Goal: Task Accomplishment & Management: Manage account settings

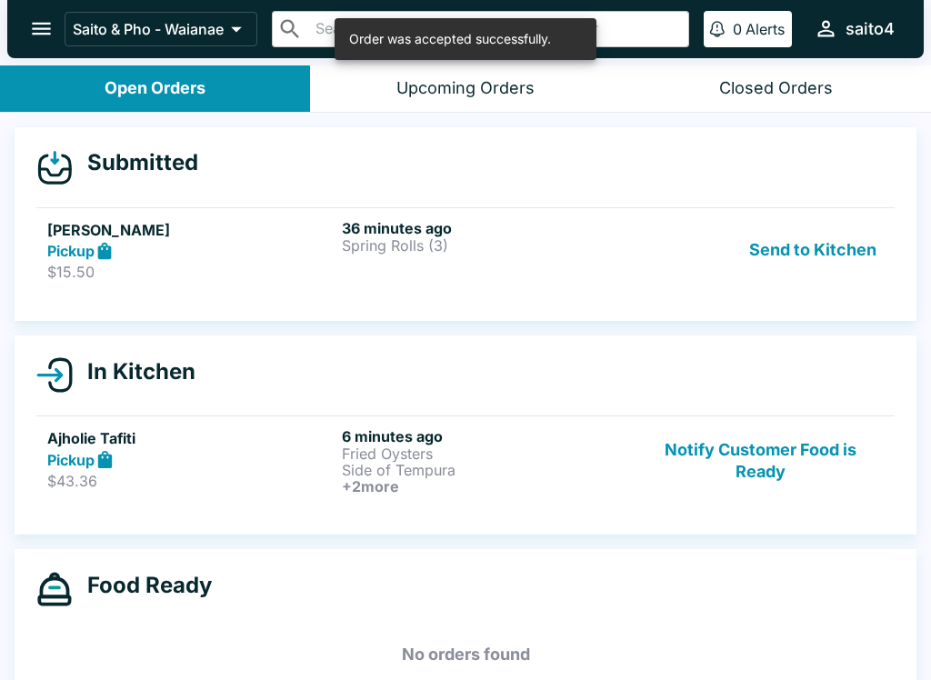
click at [797, 256] on button "Send to Kitchen" at bounding box center [813, 250] width 142 height 63
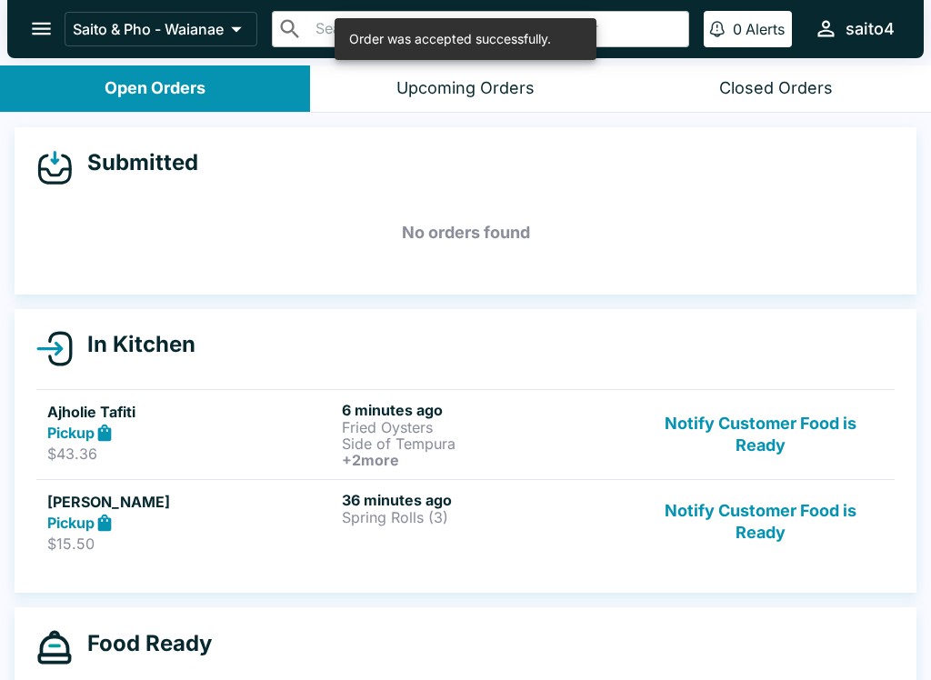
click at [458, 442] on p "Side of Tempura" at bounding box center [485, 444] width 287 height 16
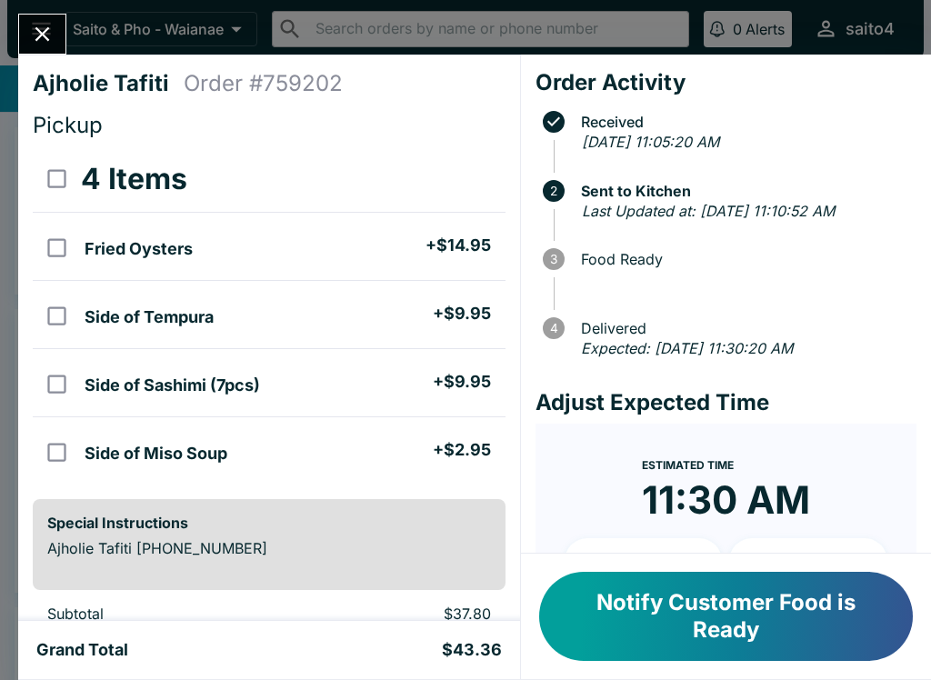
click at [67, 394] on input "orders table" at bounding box center [56, 384] width 41 height 41
click at [457, 186] on button "Refund" at bounding box center [455, 178] width 94 height 45
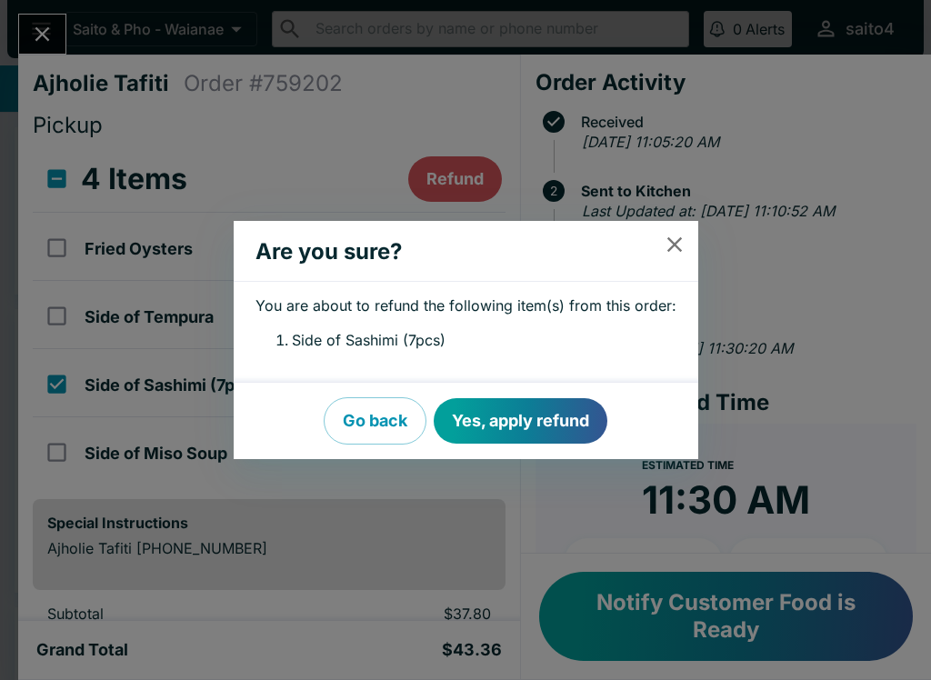
click at [530, 417] on button "Yes, apply refund" at bounding box center [521, 420] width 174 height 45
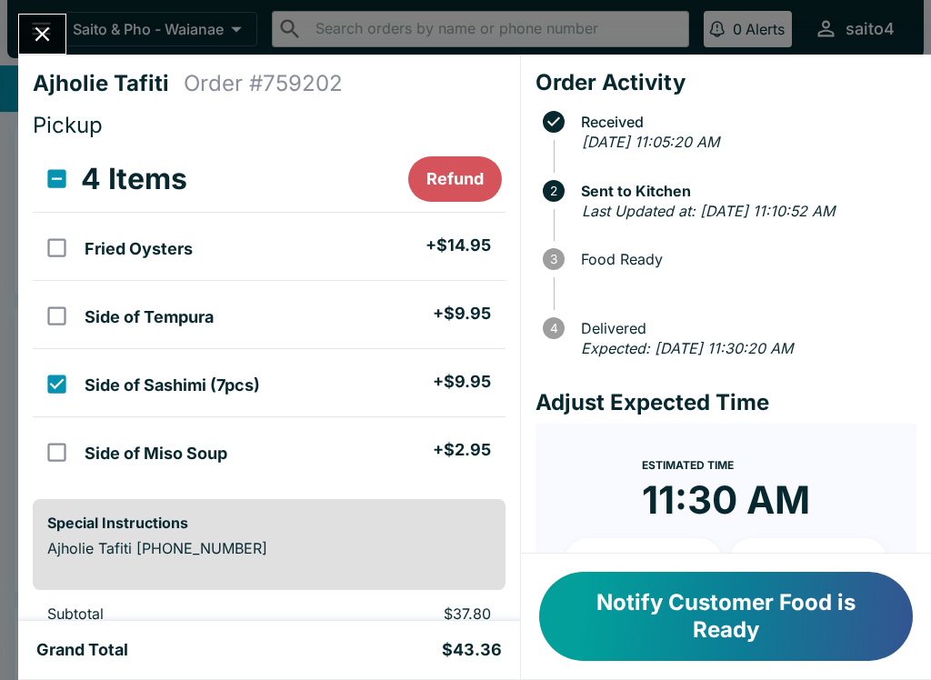
checkbox input "false"
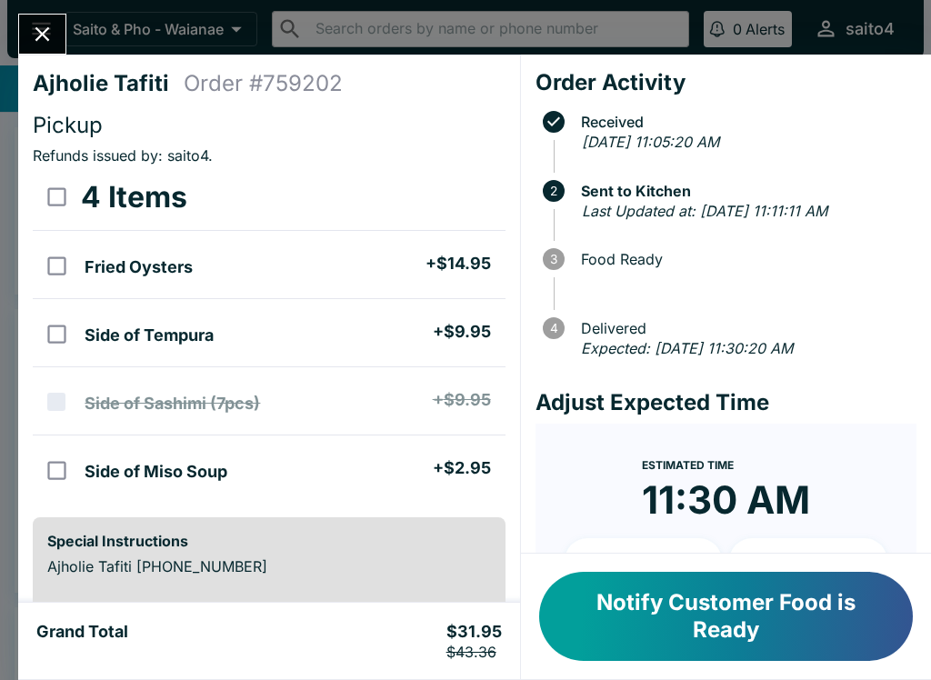
click at [34, 25] on icon "Close" at bounding box center [42, 34] width 25 height 25
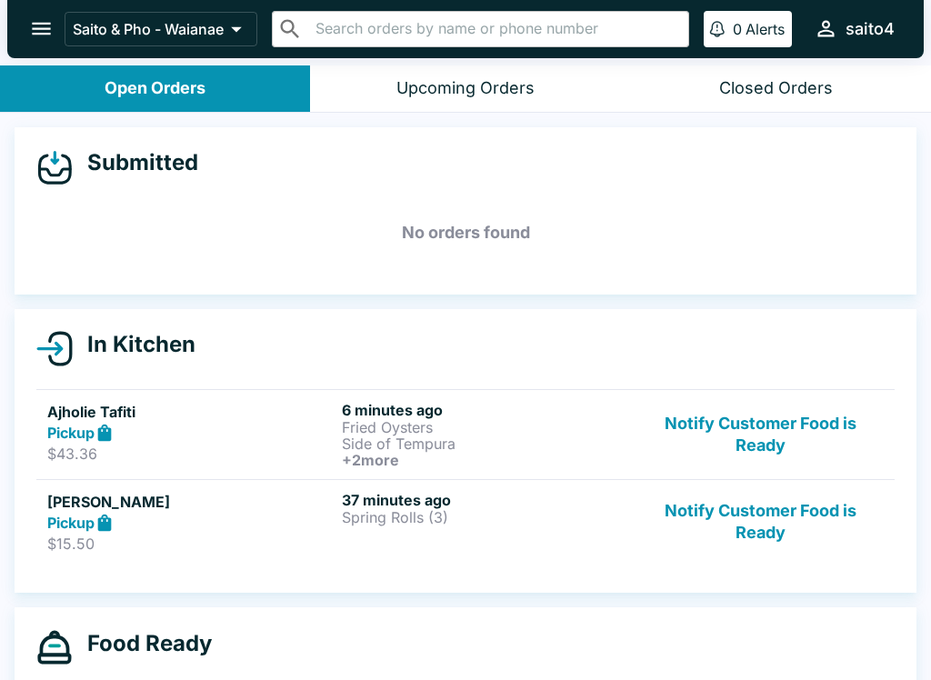
click at [384, 529] on div "37 minutes ago Spring Rolls (3)" at bounding box center [485, 522] width 287 height 63
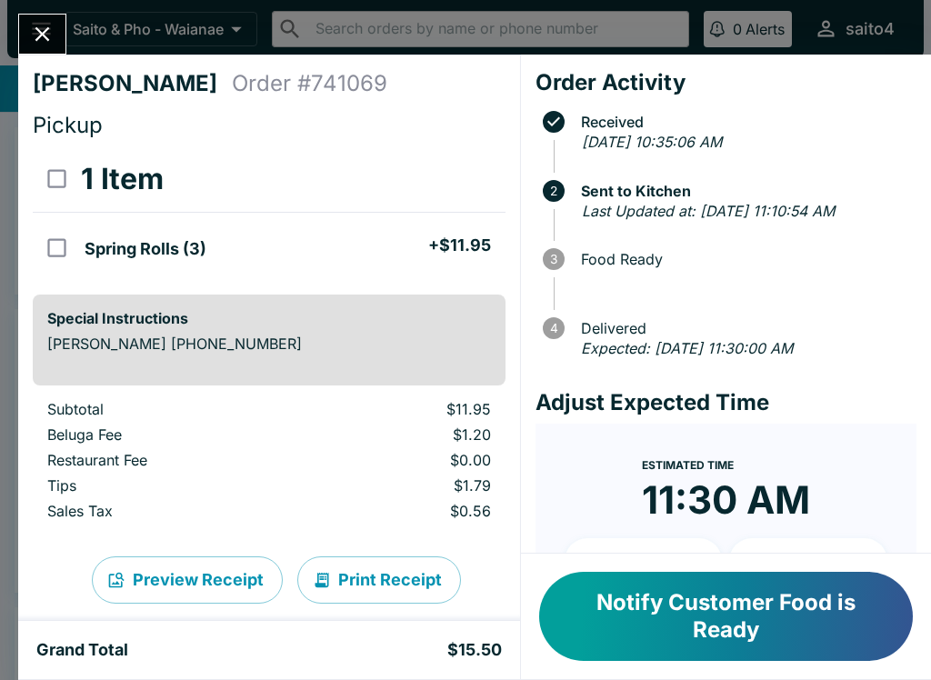
click at [43, 30] on icon "Close" at bounding box center [42, 34] width 25 height 25
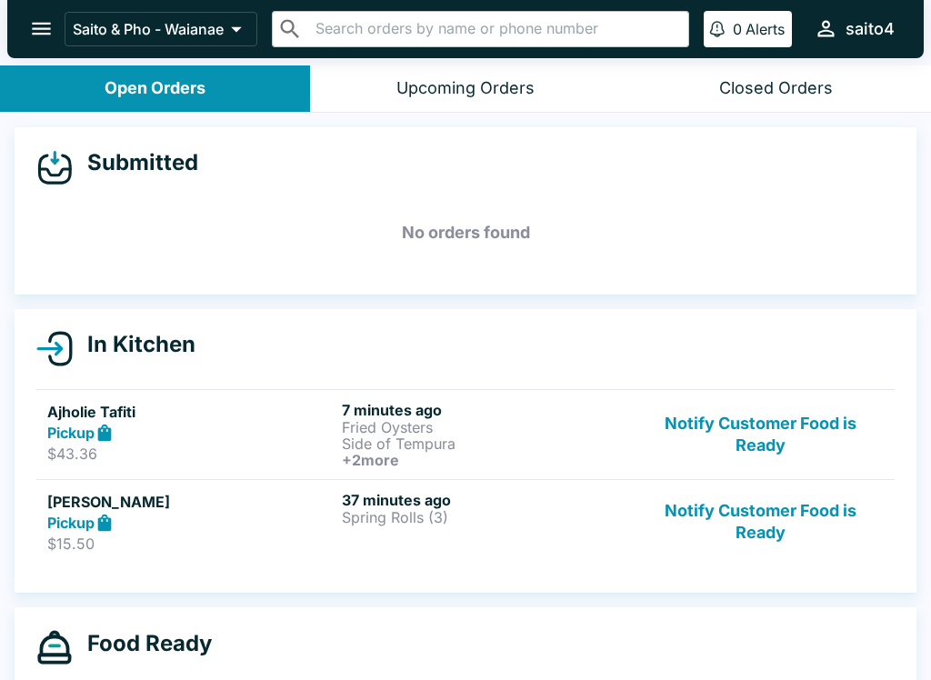
click at [103, 521] on icon at bounding box center [105, 523] width 21 height 21
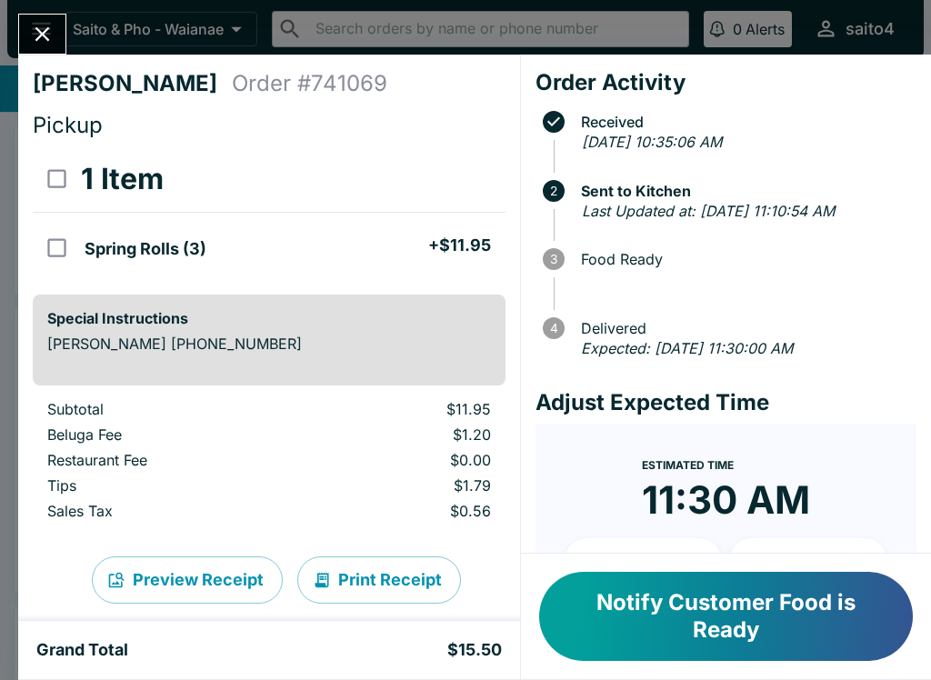
click at [50, 36] on icon "Close" at bounding box center [42, 34] width 25 height 25
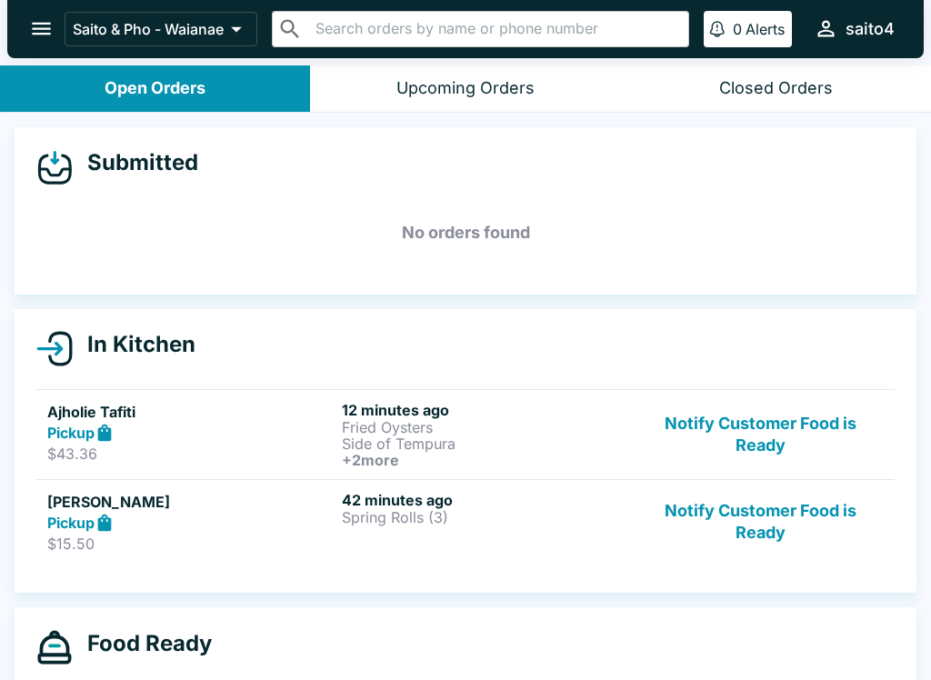
click at [764, 420] on button "Notify Customer Food is Ready" at bounding box center [761, 434] width 246 height 67
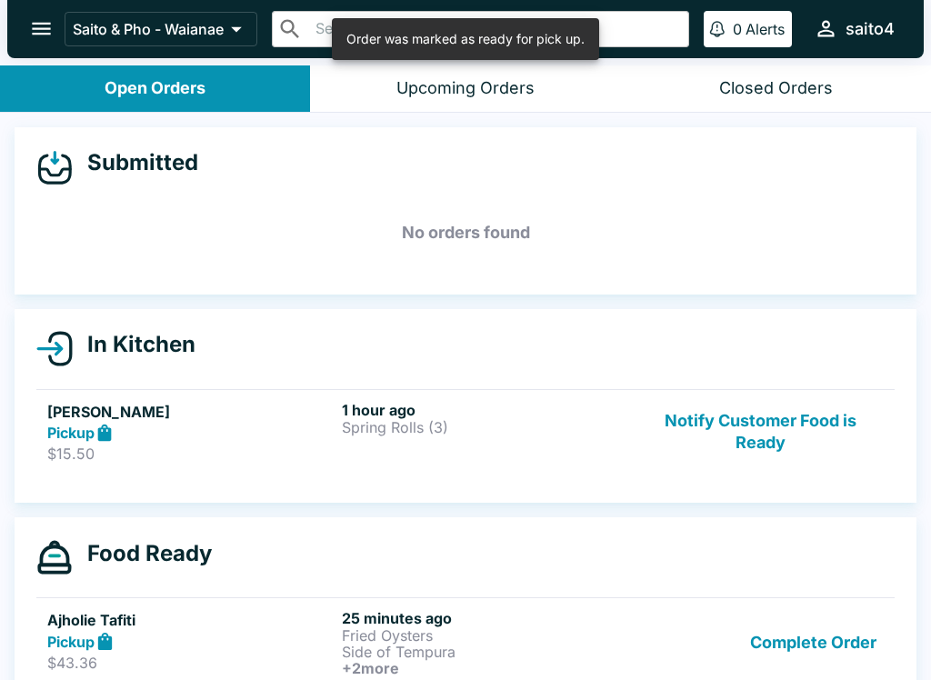
click at [842, 624] on button "Complete Order" at bounding box center [813, 642] width 141 height 67
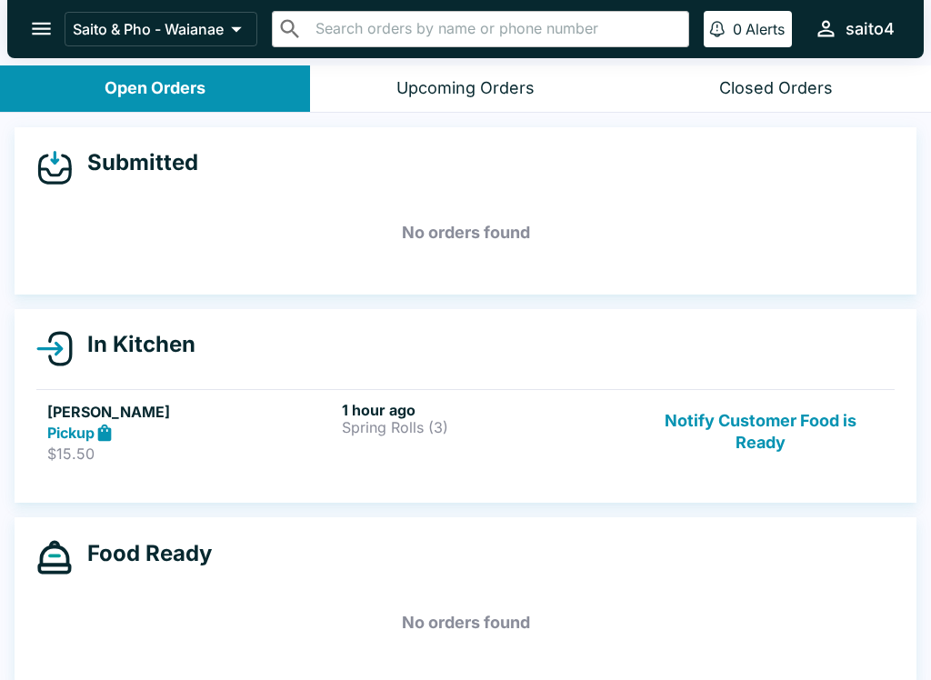
click at [766, 449] on button "Notify Customer Food is Ready" at bounding box center [761, 432] width 246 height 63
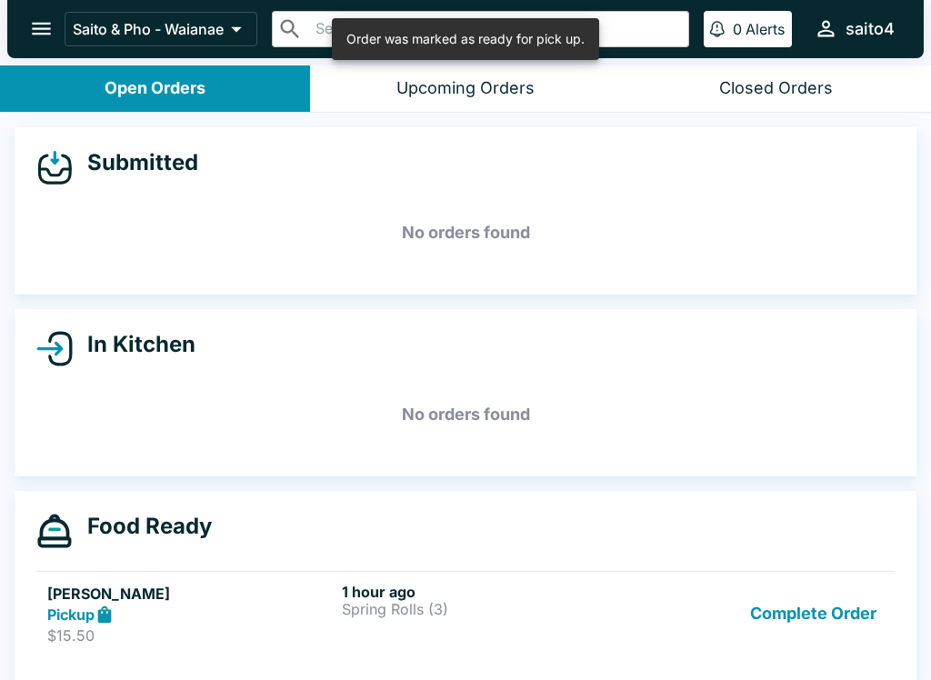
click at [780, 592] on button "Complete Order" at bounding box center [813, 614] width 141 height 63
